Goal: Transaction & Acquisition: Purchase product/service

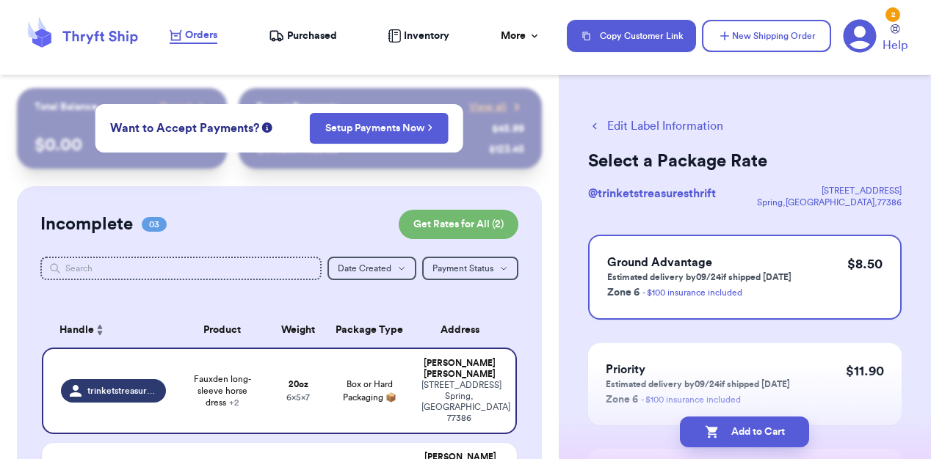
scroll to position [95, 0]
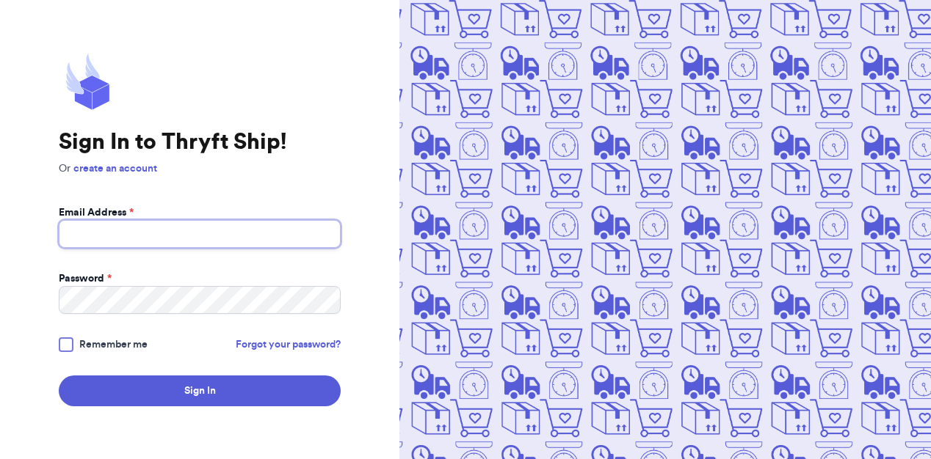
type input "[EMAIL_ADDRESS][DOMAIN_NAME]"
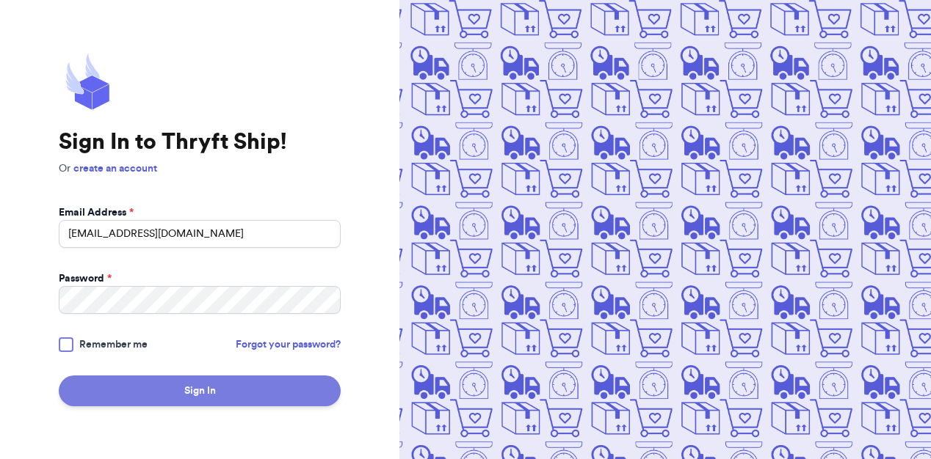
click at [184, 396] on button "Sign In" at bounding box center [200, 391] width 282 height 31
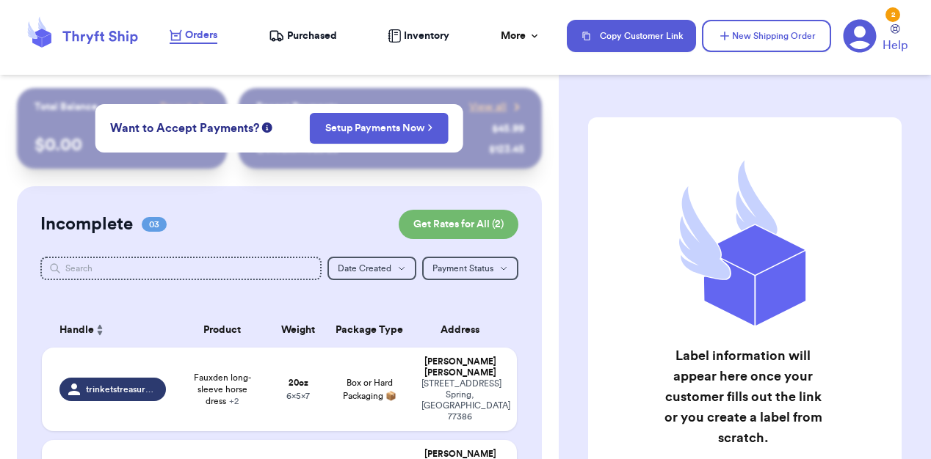
click at [243, 196] on div "Incomplete 03 Get Rates for All ( 2 ) Get Rates for All ( 2 ) Date Created Date…" at bounding box center [279, 416] width 525 height 460
click at [561, 214] on div "Label information will appear here once your customer fills out the link or you…" at bounding box center [744, 369] width 372 height 563
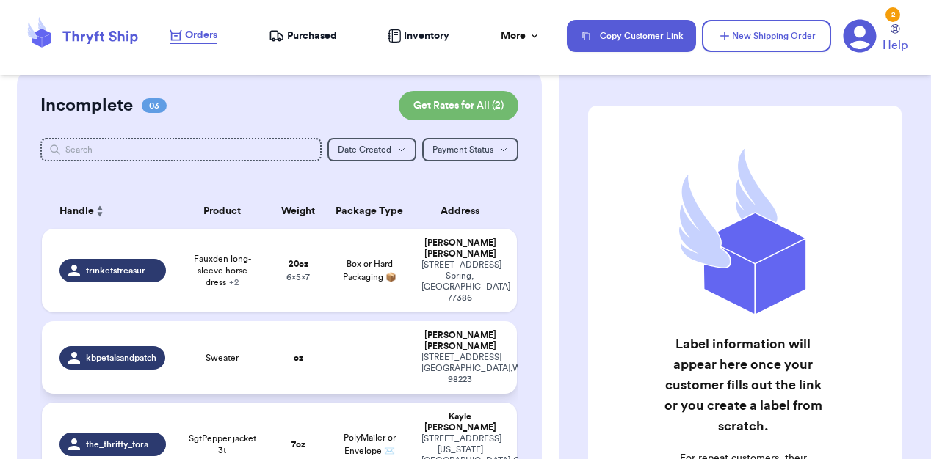
scroll to position [154, 0]
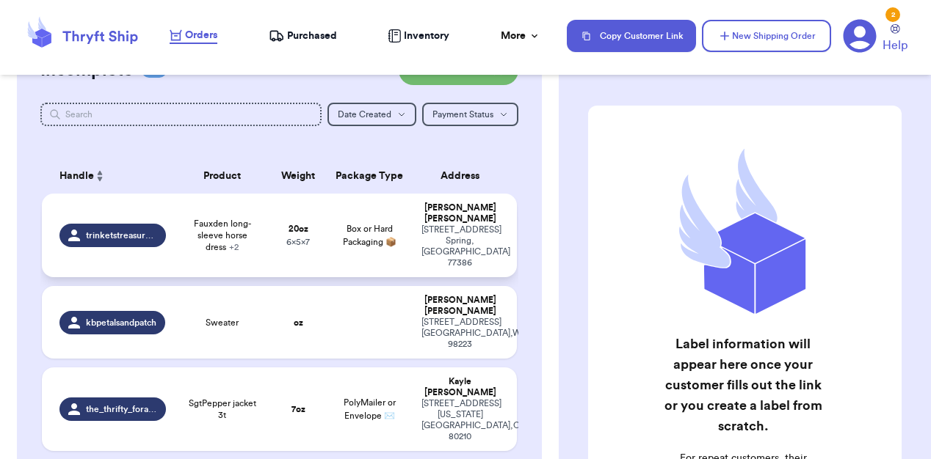
click at [324, 235] on td "20 oz 6 x 5 x 7" at bounding box center [297, 236] width 57 height 84
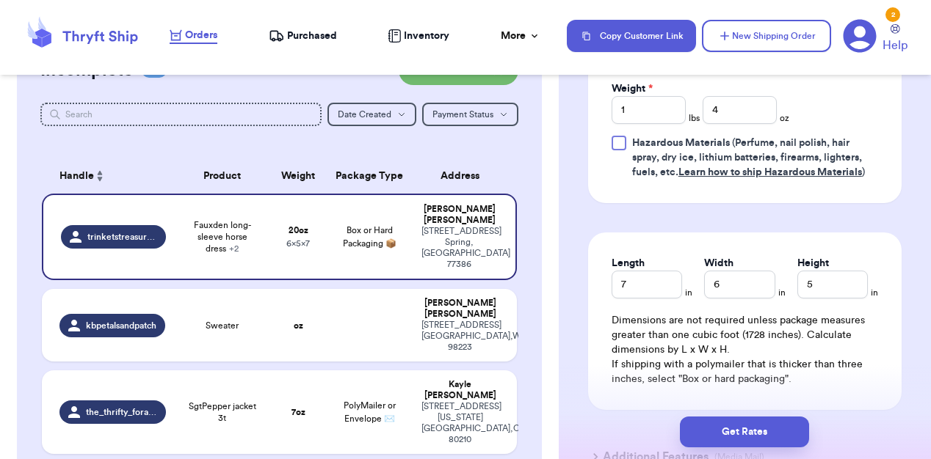
scroll to position [892, 0]
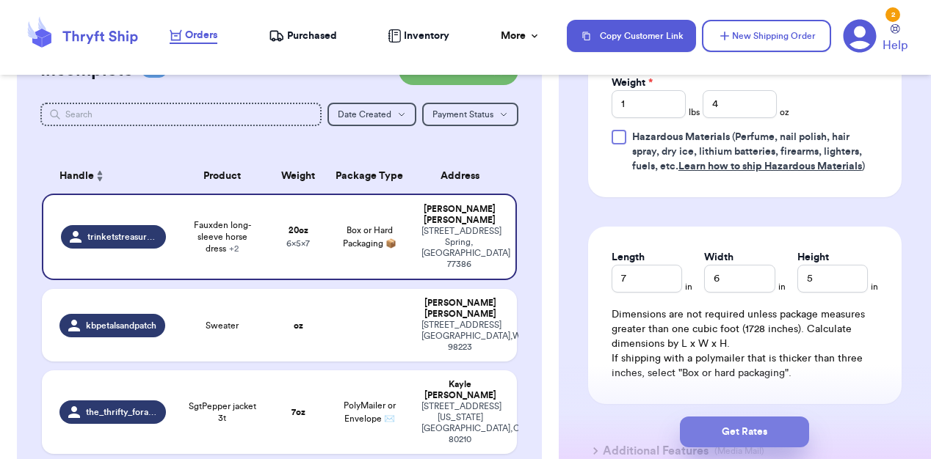
click at [742, 427] on button "Get Rates" at bounding box center [744, 432] width 129 height 31
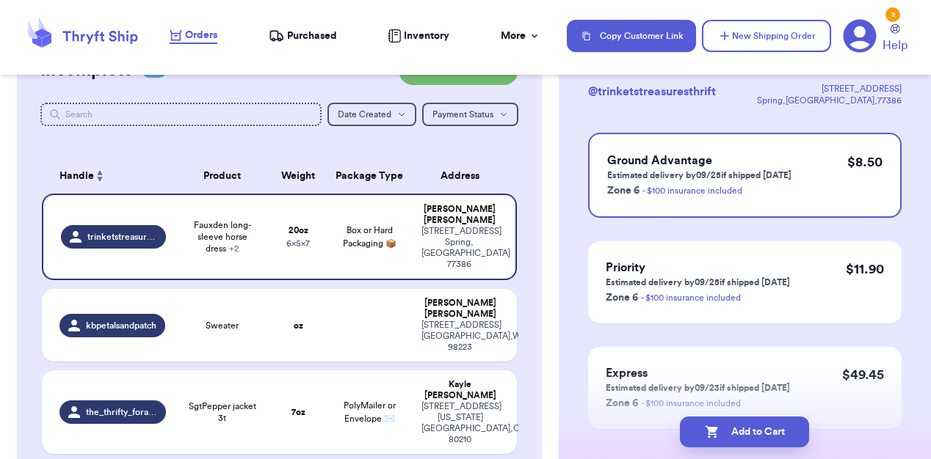
scroll to position [163, 0]
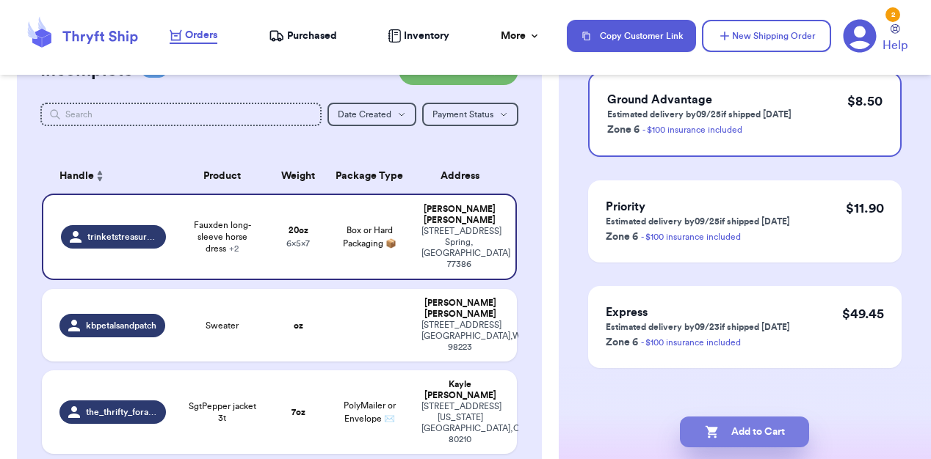
click at [740, 440] on button "Add to Cart" at bounding box center [744, 432] width 129 height 31
checkbox input "true"
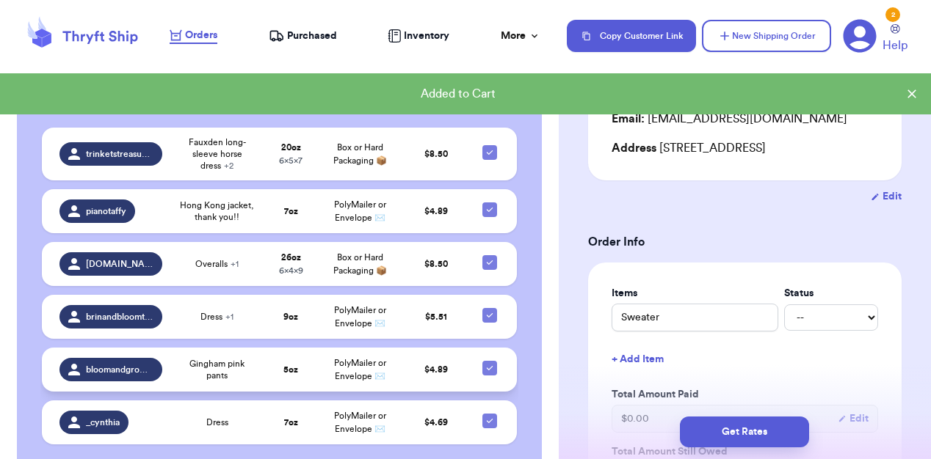
scroll to position [563, 0]
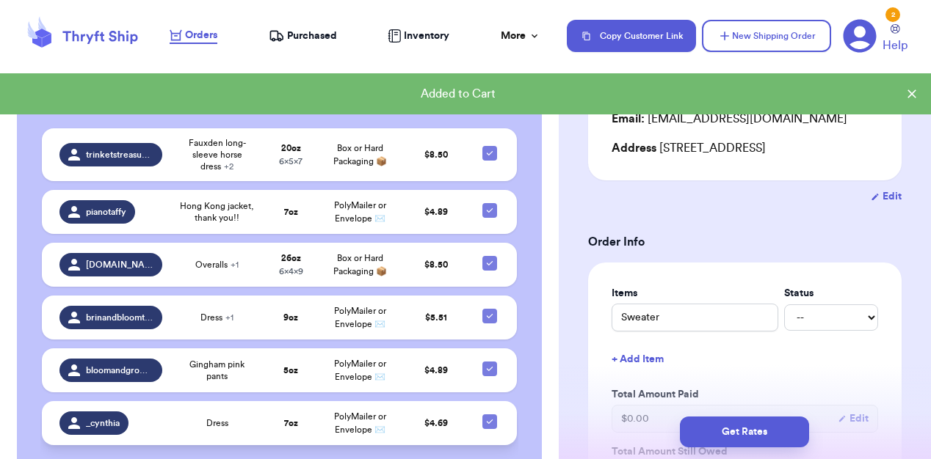
click at [308, 406] on td "7 oz" at bounding box center [290, 423] width 55 height 44
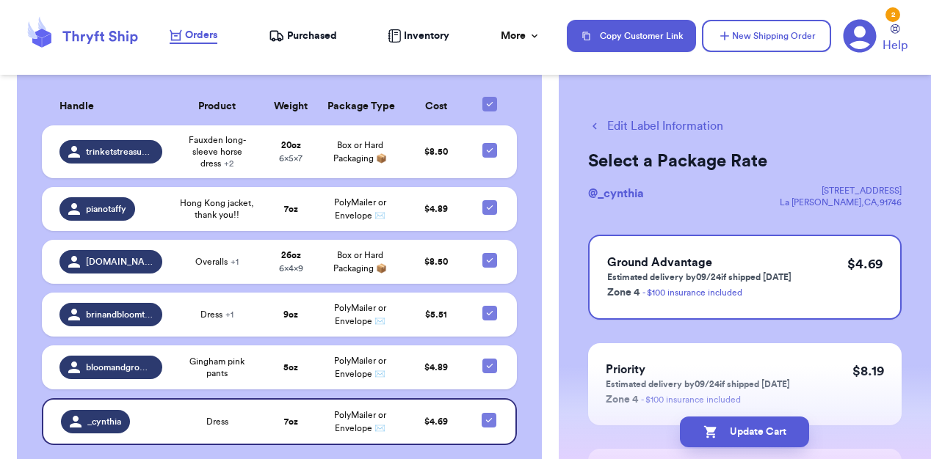
scroll to position [0, 0]
click at [664, 128] on button "Edit Label Information" at bounding box center [655, 126] width 135 height 18
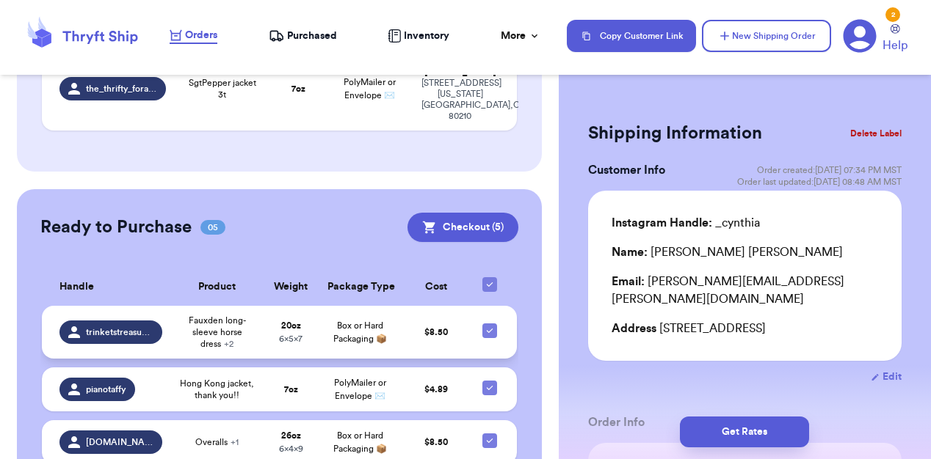
scroll to position [475, 0]
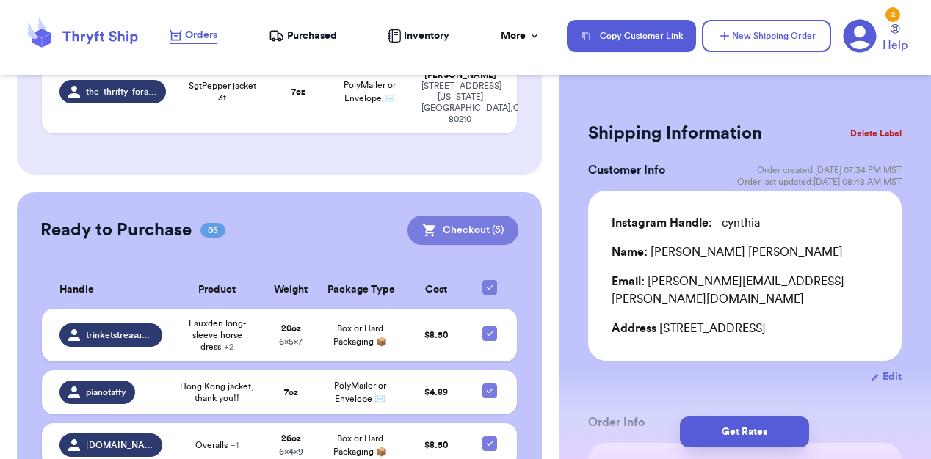
click at [465, 216] on button "Checkout ( 5 )" at bounding box center [462, 230] width 111 height 29
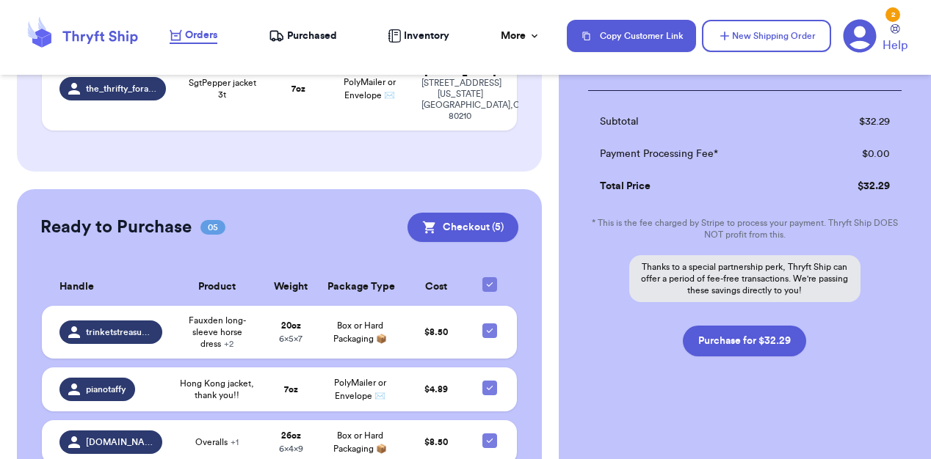
scroll to position [619, 0]
click at [734, 332] on button "Purchase for $32.29" at bounding box center [744, 341] width 123 height 31
checkbox input "false"
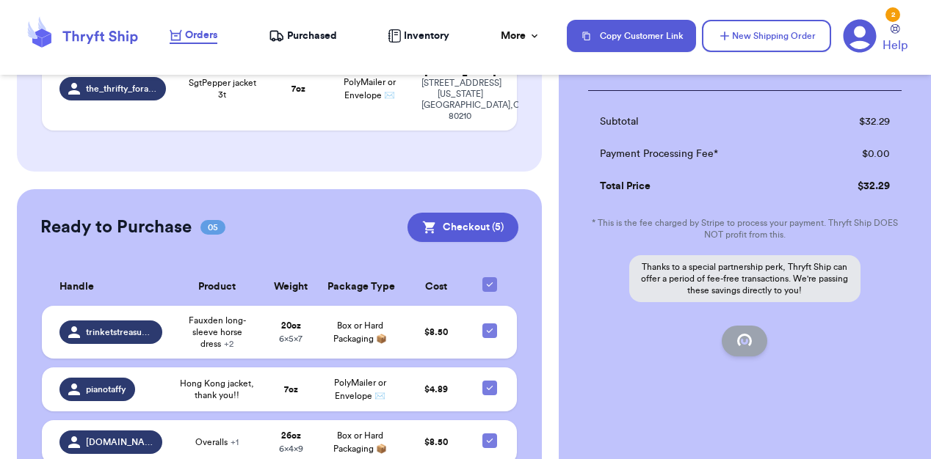
checkbox input "false"
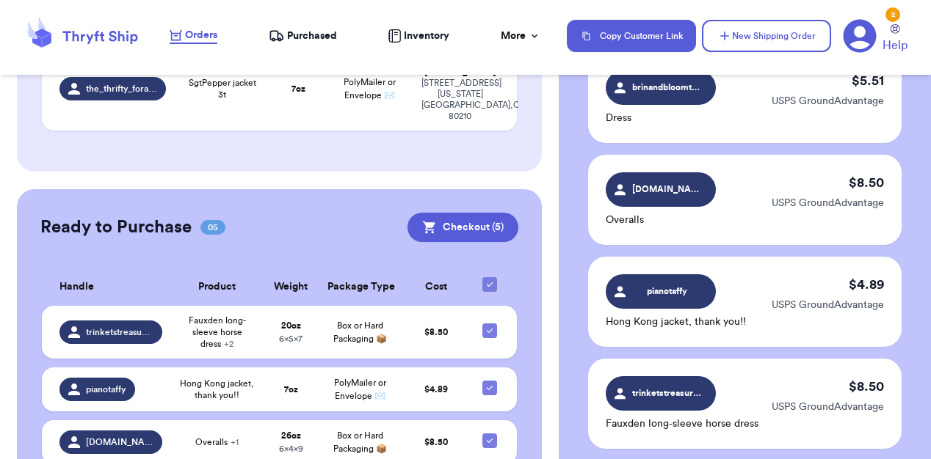
checkbox input "true"
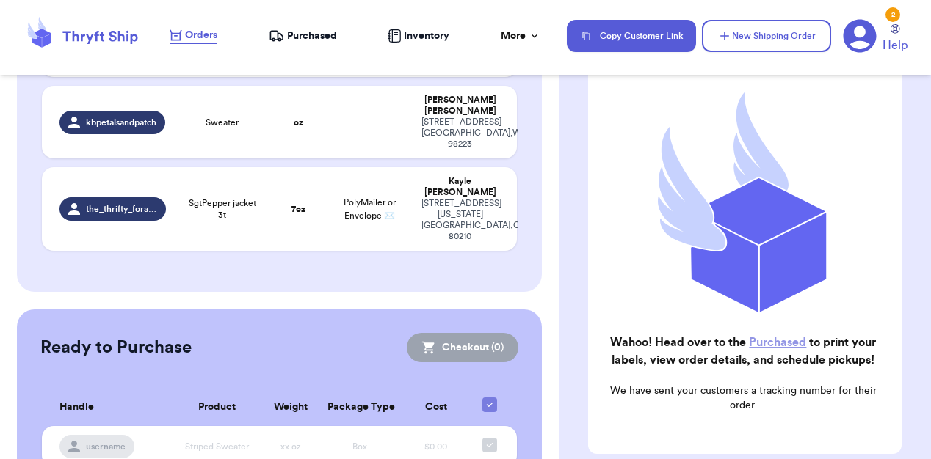
scroll to position [134, 0]
click at [782, 339] on link "Purchased" at bounding box center [777, 342] width 57 height 12
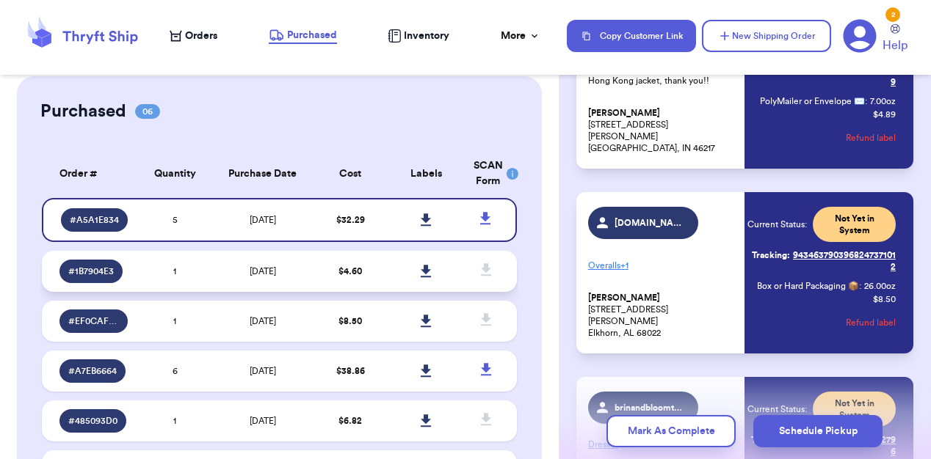
scroll to position [40, 0]
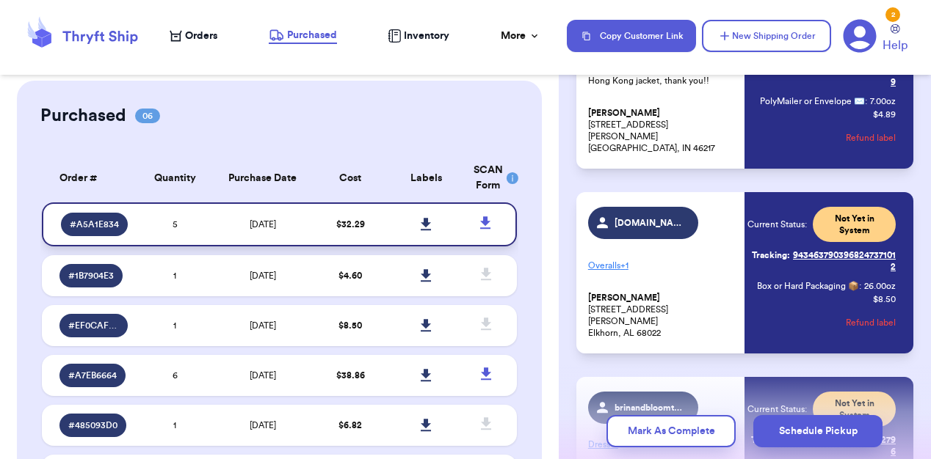
click at [425, 230] on icon at bounding box center [426, 224] width 10 height 12
